Goal: Information Seeking & Learning: Learn about a topic

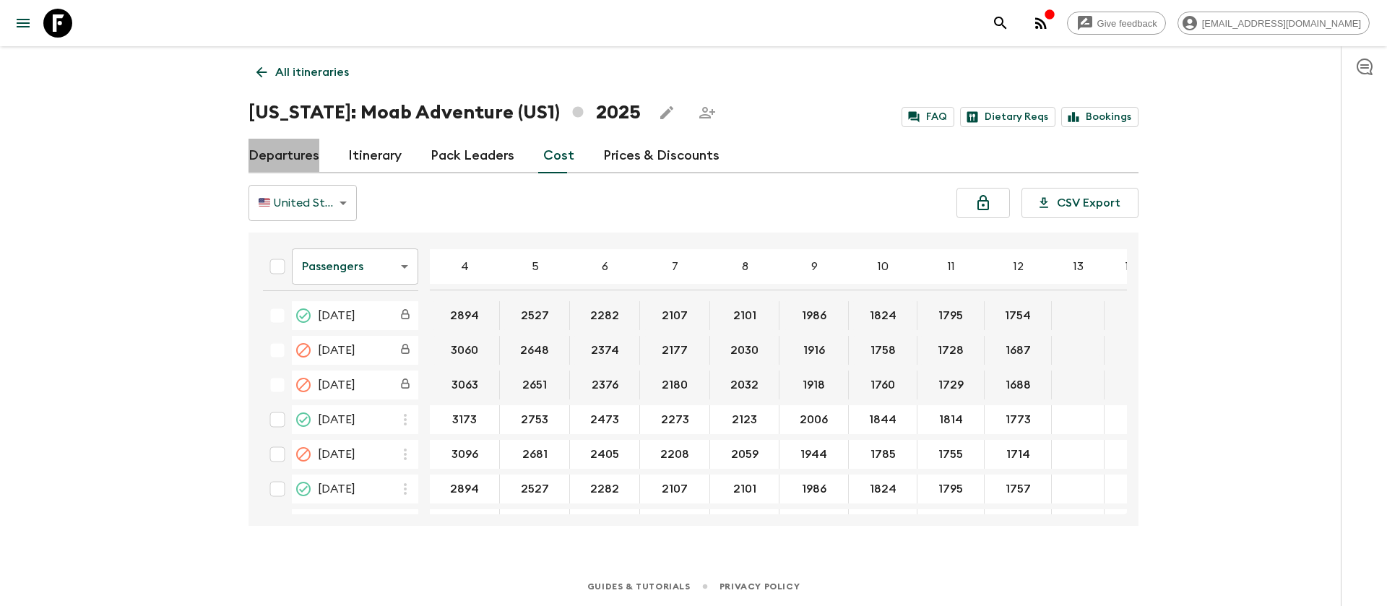
click at [284, 149] on link "Departures" at bounding box center [284, 156] width 71 height 35
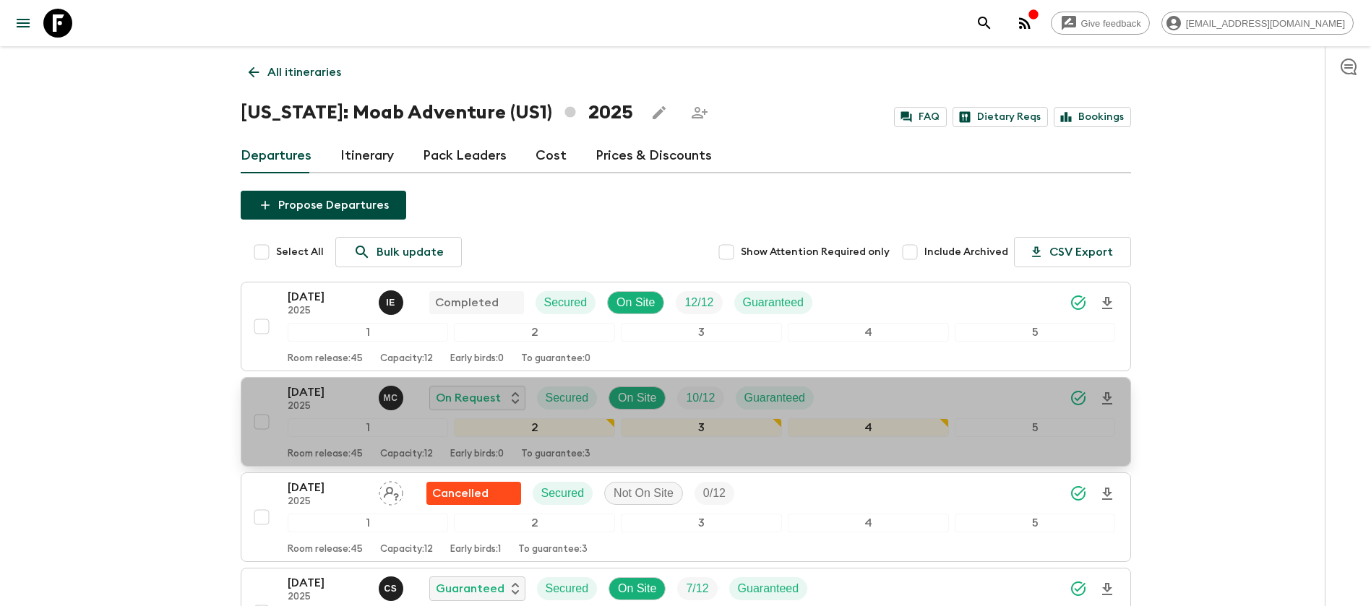
click at [320, 405] on p "2025" at bounding box center [327, 407] width 79 height 12
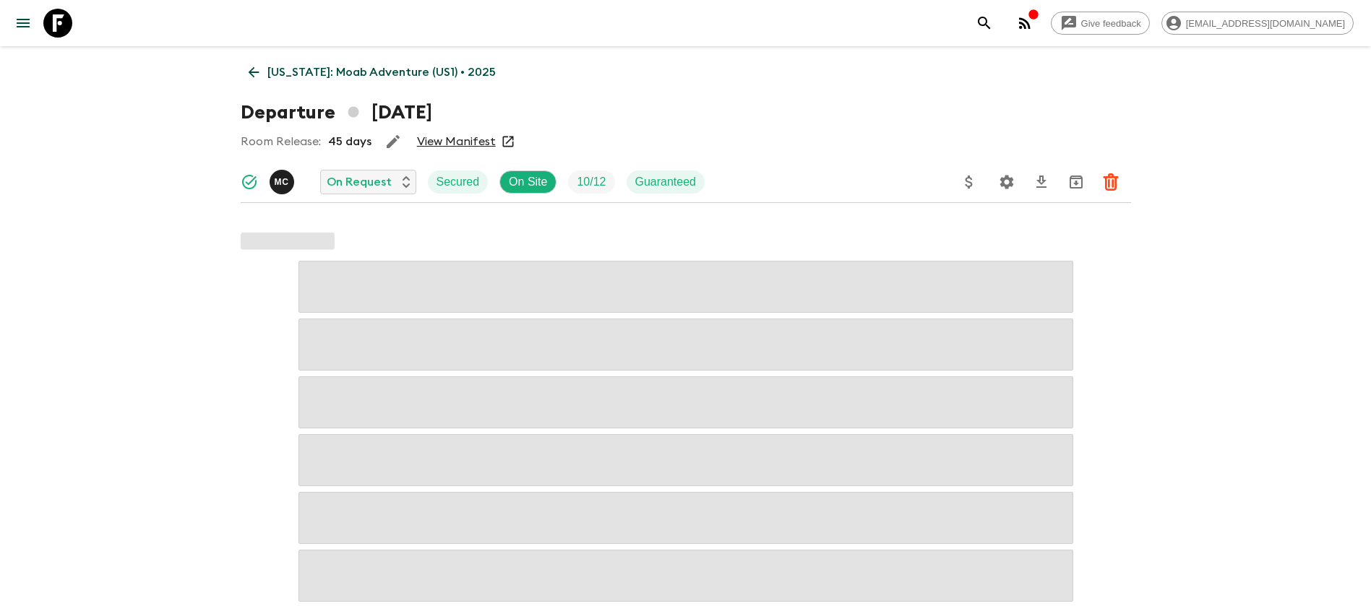
click at [473, 142] on link "View Manifest" at bounding box center [456, 141] width 79 height 14
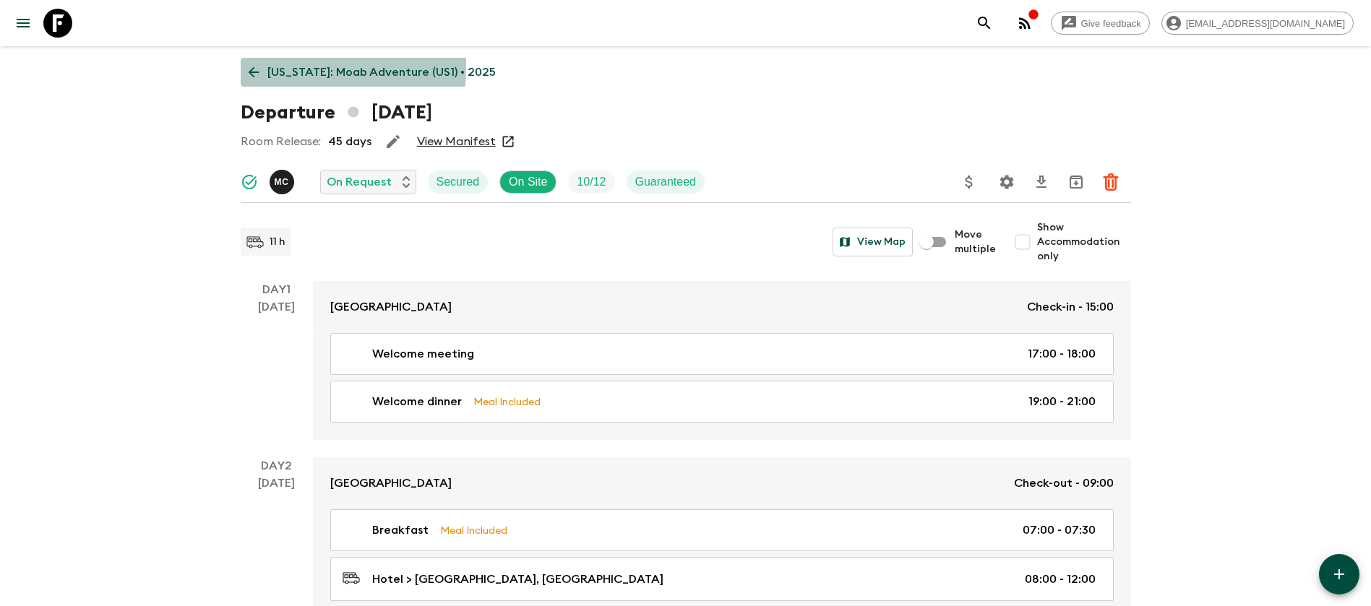
click at [256, 66] on icon at bounding box center [254, 72] width 16 height 16
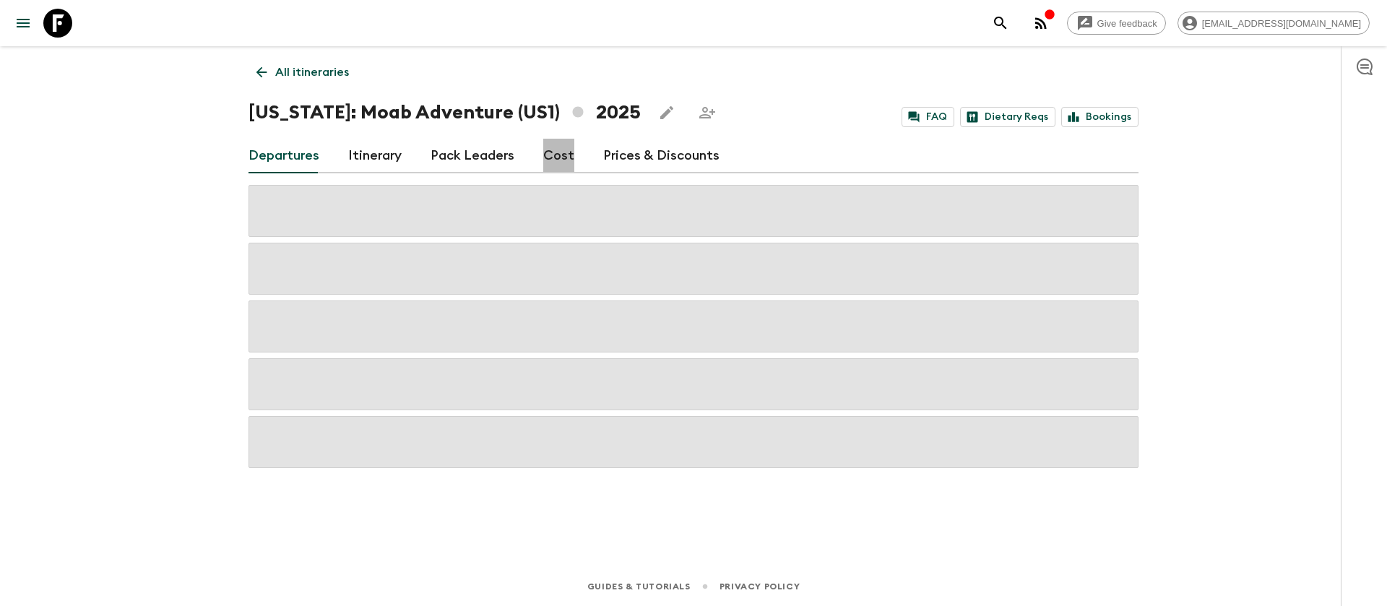
click at [560, 160] on link "Cost" at bounding box center [558, 156] width 31 height 35
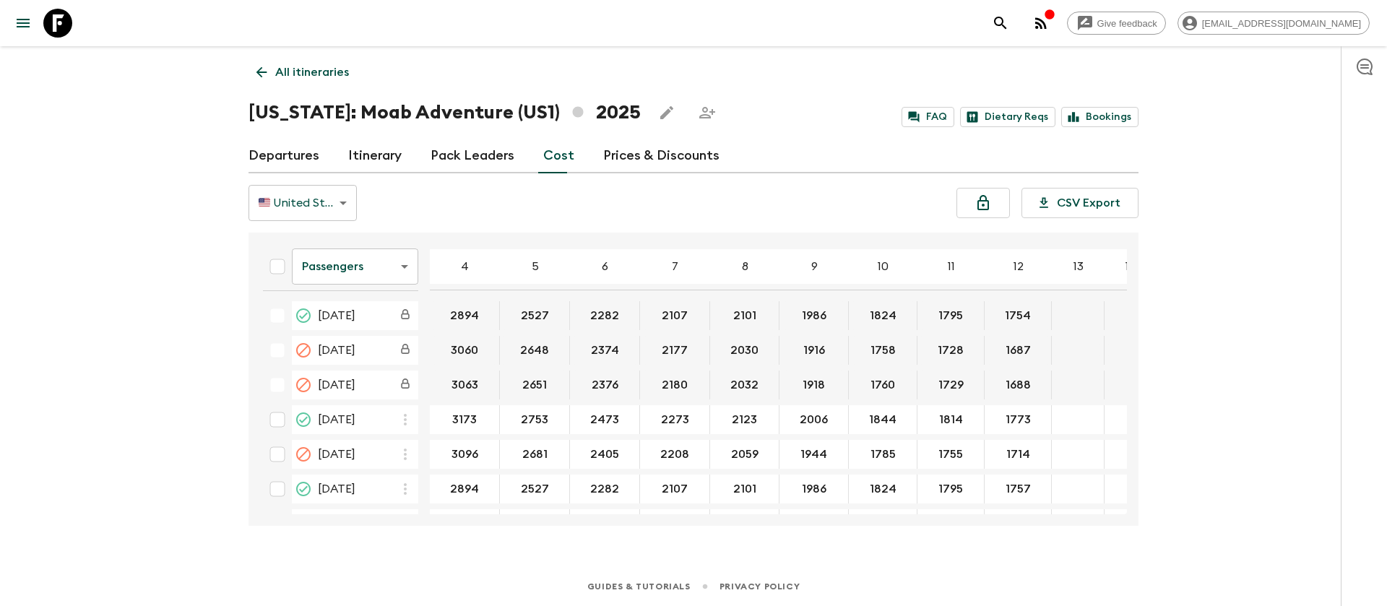
click at [393, 270] on body "Give feedback [EMAIL_ADDRESS][DOMAIN_NAME] All itineraries [US_STATE]: Moab Adv…" at bounding box center [693, 303] width 1387 height 606
click at [356, 323] on li "Extras" at bounding box center [355, 325] width 126 height 23
